Goal: Information Seeking & Learning: Find specific fact

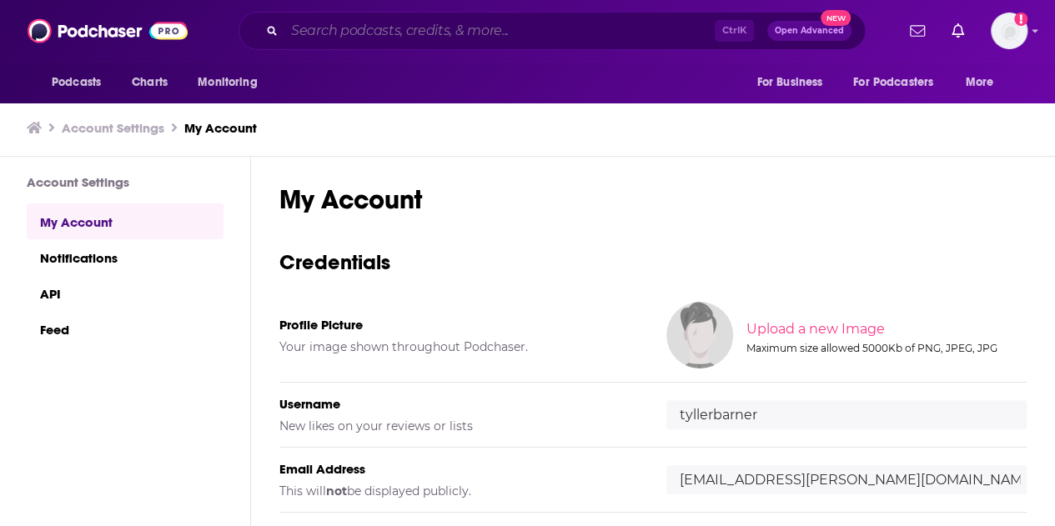
click at [497, 33] on input "Search podcasts, credits, & more..." at bounding box center [499, 31] width 430 height 27
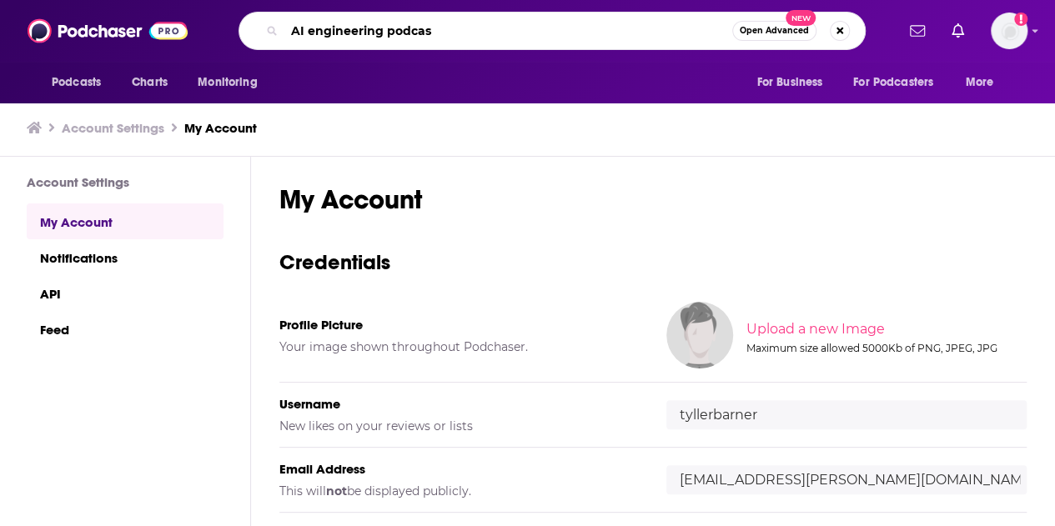
type input "AI engineering podcast"
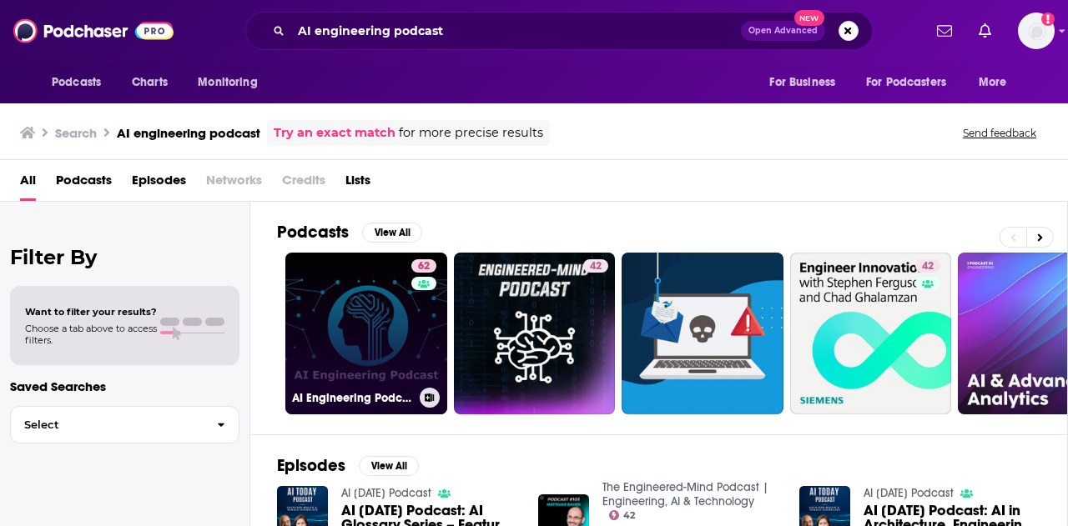
click at [372, 322] on link "62 AI Engineering Podcast" at bounding box center [366, 334] width 162 height 162
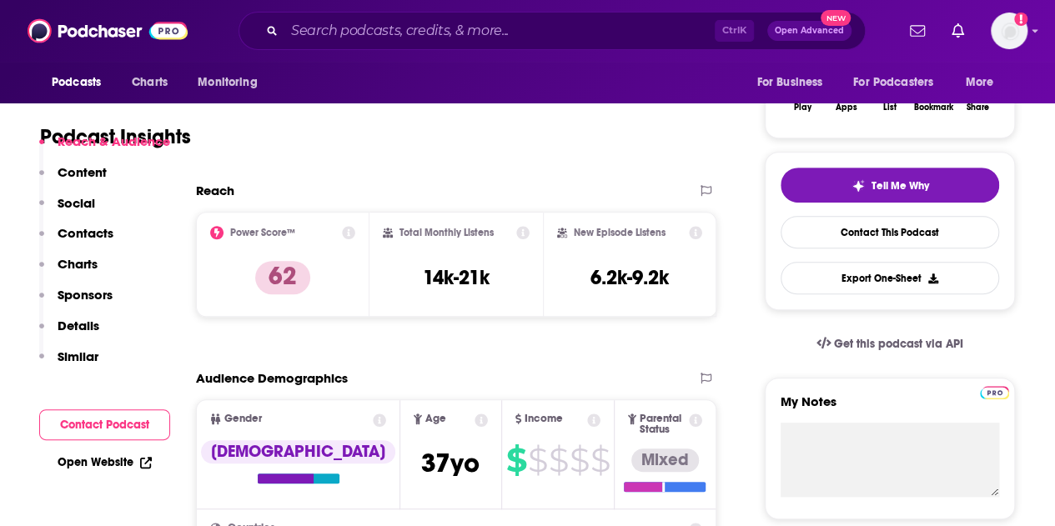
scroll to position [335, 0]
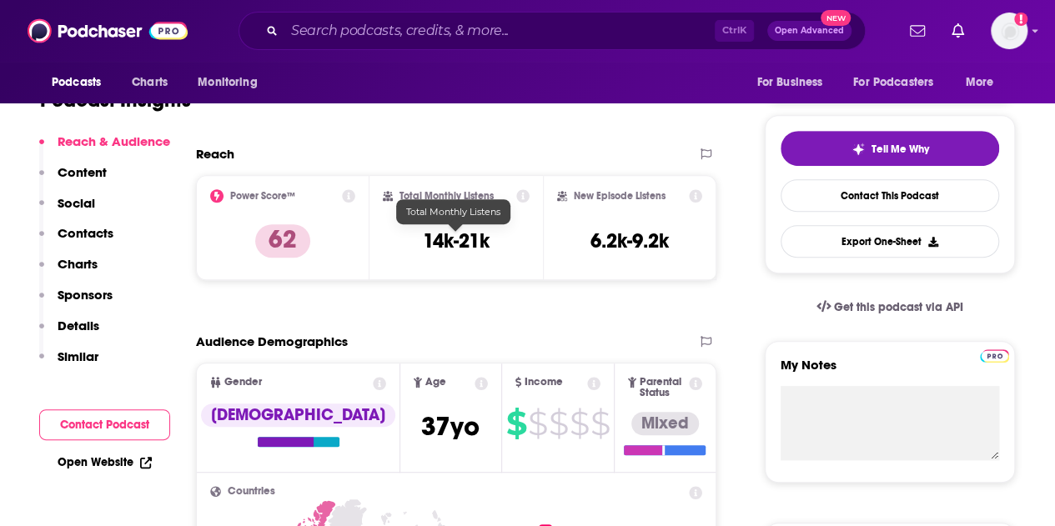
click at [468, 241] on h3 "14k-21k" at bounding box center [456, 241] width 67 height 25
copy div "14k-21k"
